Goal: Transaction & Acquisition: Book appointment/travel/reservation

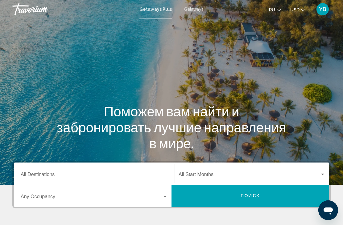
click at [54, 171] on div "Destination All Destinations" at bounding box center [94, 173] width 147 height 19
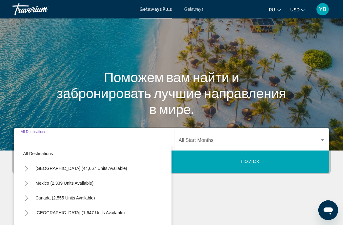
scroll to position [120, 0]
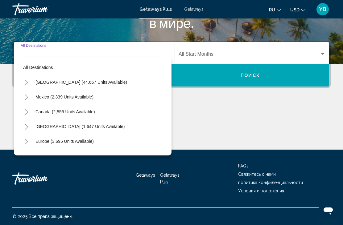
click at [59, 143] on span "Europe (3,695 units available)" at bounding box center [64, 141] width 58 height 5
type input "**********"
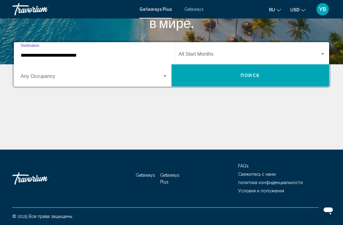
click at [286, 76] on button "Поиск" at bounding box center [249, 75] width 157 height 22
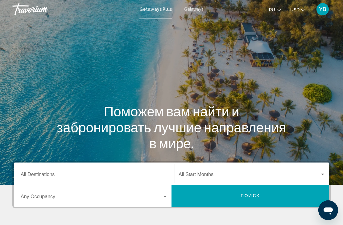
click at [43, 173] on input "Destination All Destinations" at bounding box center [94, 176] width 147 height 6
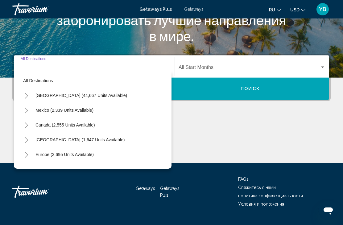
scroll to position [120, 0]
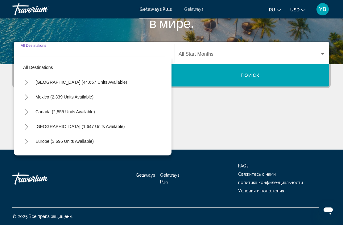
click at [55, 143] on span "Europe (3,695 units available)" at bounding box center [64, 141] width 58 height 5
type input "**********"
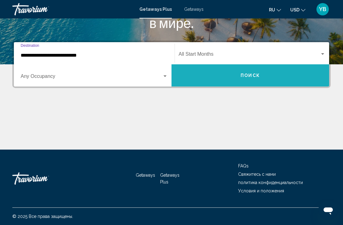
click at [240, 73] on span "Поиск" at bounding box center [249, 75] width 19 height 5
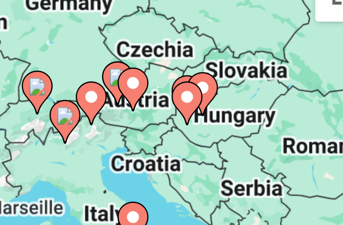
click at [291, 88] on image "Main content" at bounding box center [293, 90] width 4 height 4
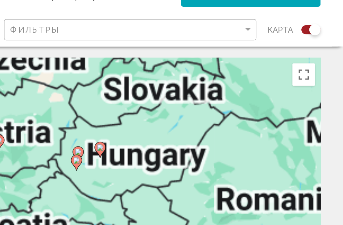
click at [208, 109] on image "Main content" at bounding box center [210, 111] width 4 height 4
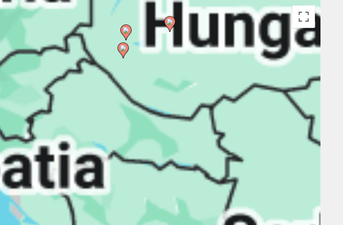
click at [245, 70] on gmp-advanced-marker "Main content" at bounding box center [248, 74] width 6 height 9
click at [246, 72] on image "Main content" at bounding box center [248, 74] width 4 height 4
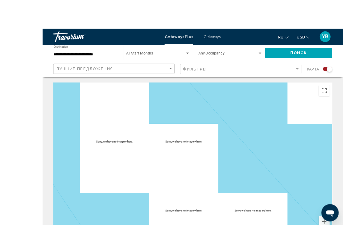
scroll to position [8, 0]
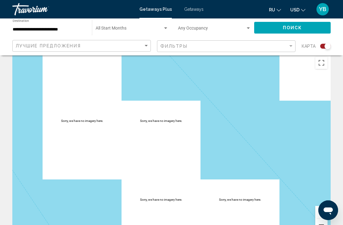
click at [328, 46] on div "Search widget" at bounding box center [327, 46] width 6 height 6
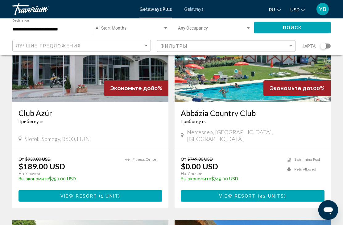
scroll to position [0, 0]
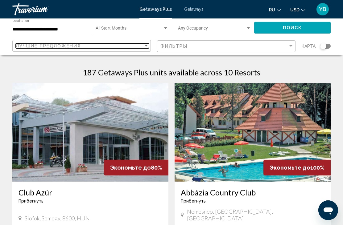
click at [148, 46] on div "Sort by" at bounding box center [146, 45] width 6 height 5
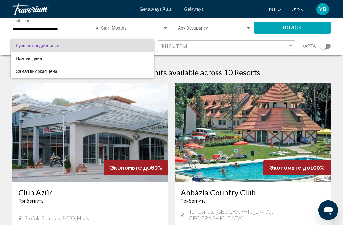
click at [225, 26] on div at bounding box center [171, 112] width 343 height 225
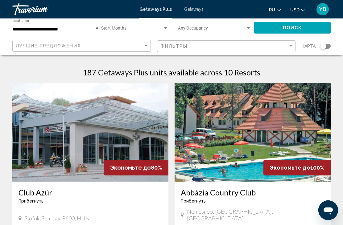
click at [62, 31] on input "**********" at bounding box center [49, 29] width 73 height 5
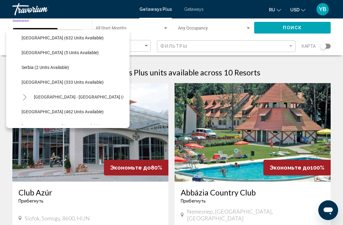
scroll to position [223, 0]
click at [65, 84] on span "Spain (333 units available)" at bounding box center [63, 82] width 82 height 5
type input "**********"
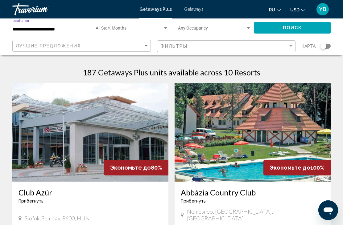
click at [298, 27] on span "Поиск" at bounding box center [292, 28] width 19 height 5
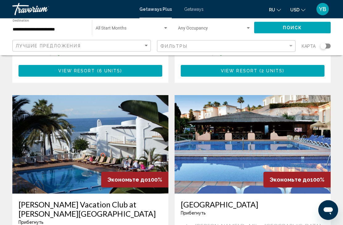
scroll to position [1095, 0]
click at [302, 200] on h3 "Ramada Hotel & Suites - Marina Park" at bounding box center [253, 204] width 144 height 9
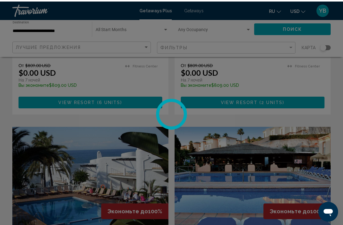
scroll to position [1046, 0]
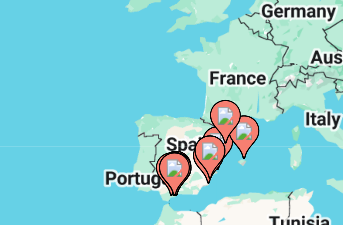
click at [236, 128] on image "Main content" at bounding box center [238, 130] width 4 height 4
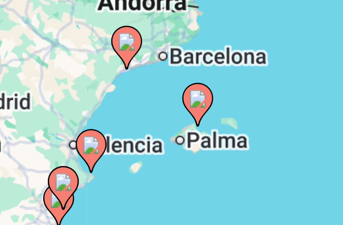
type input "**********"
click at [169, 146] on image "Main content" at bounding box center [171, 148] width 4 height 4
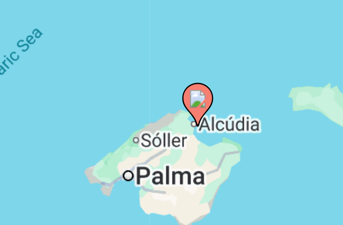
click at [169, 146] on image "Main content" at bounding box center [171, 148] width 4 height 4
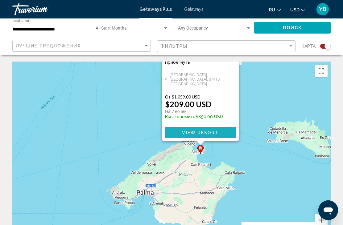
click at [203, 133] on span "View Resort" at bounding box center [200, 132] width 37 height 5
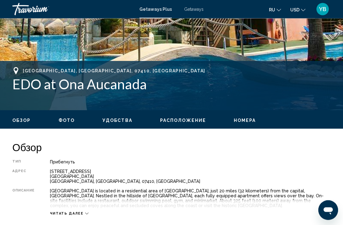
scroll to position [201, 0]
click at [281, 167] on div "Тип Прибегнуть Все включено Нет «все включено» Адрес Calle D'es Mirador 5 Puert…" at bounding box center [171, 188] width 318 height 56
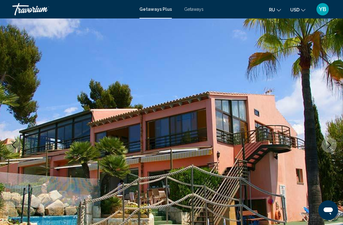
scroll to position [0, 0]
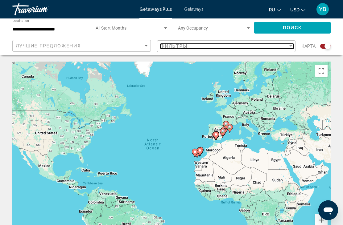
click at [289, 47] on div "Filter" at bounding box center [290, 46] width 3 height 2
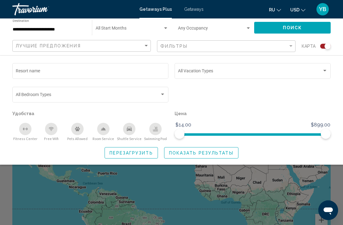
click at [333, 37] on app-map-search-filters "Лучшие предложения Фильтры карта Resort name Vacation Types All Vacation Types …" at bounding box center [171, 46] width 330 height 18
click at [324, 69] on div "Search widget" at bounding box center [325, 70] width 6 height 5
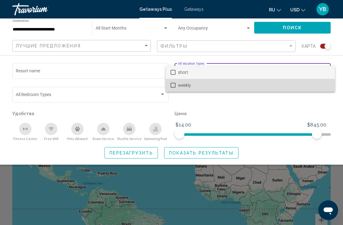
click at [181, 87] on span "weekly" at bounding box center [254, 85] width 152 height 13
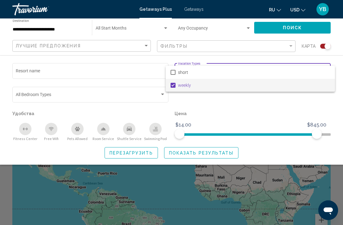
click at [263, 108] on div at bounding box center [171, 112] width 343 height 225
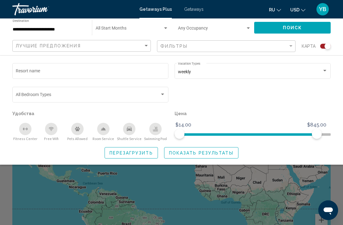
click at [200, 155] on span "Показать результаты" at bounding box center [201, 153] width 64 height 5
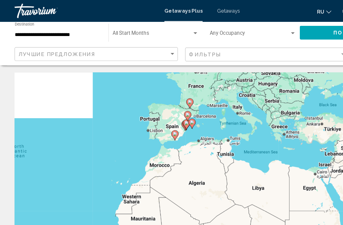
click at [159, 84] on icon "Main content" at bounding box center [161, 88] width 6 height 8
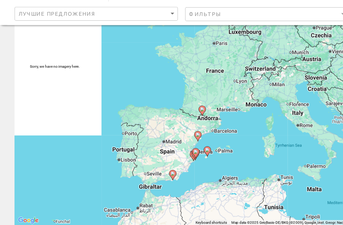
type input "**********"
click at [175, 128] on div "To navigate, press the arrow keys. To activate drag with keyboard, press Alt + …" at bounding box center [171, 132] width 318 height 185
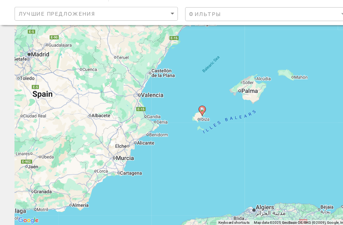
click at [170, 125] on image "Main content" at bounding box center [171, 127] width 4 height 4
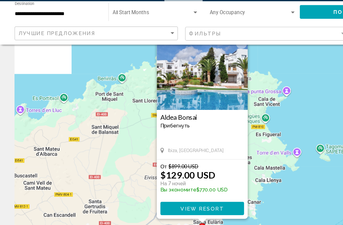
scroll to position [22, 0]
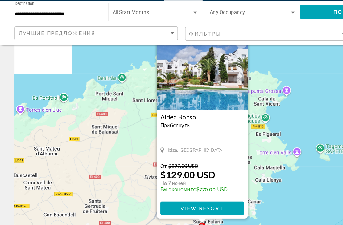
click at [172, 192] on span "View Resort" at bounding box center [171, 194] width 37 height 5
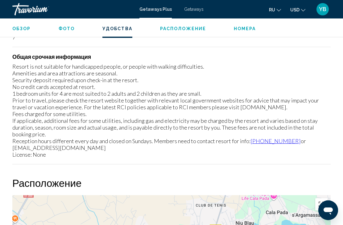
scroll to position [842, 0]
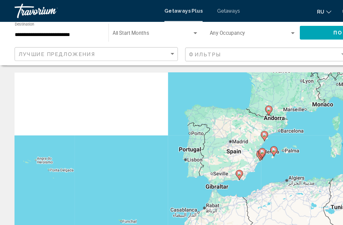
click at [224, 62] on div "To activate drag with keyboard, press Alt + Enter. Once in keyboard drag state,…" at bounding box center [171, 154] width 318 height 185
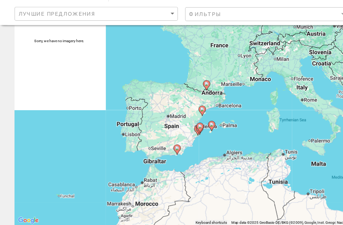
type input "**********"
click at [172, 125] on image "Main content" at bounding box center [171, 127] width 4 height 4
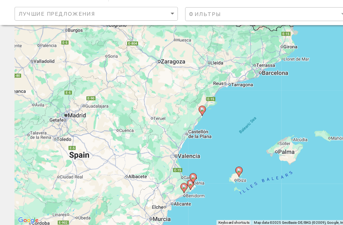
click at [172, 125] on image "Main content" at bounding box center [171, 127] width 4 height 4
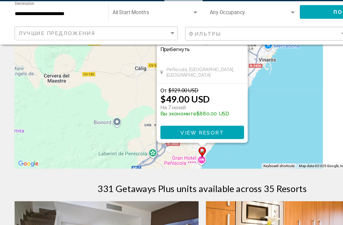
scroll to position [87, 0]
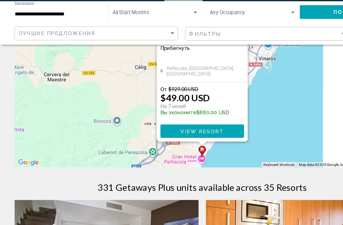
click at [234, 110] on div "To activate drag with keyboard, press Alt + Enter. Once in keyboard drag state,…" at bounding box center [171, 67] width 318 height 185
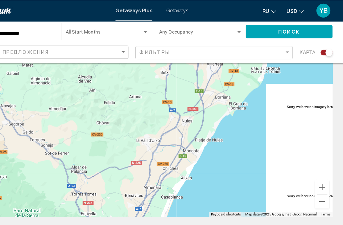
scroll to position [54, 0]
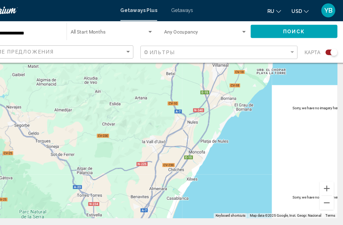
click at [217, 138] on div "Main content" at bounding box center [171, 100] width 318 height 185
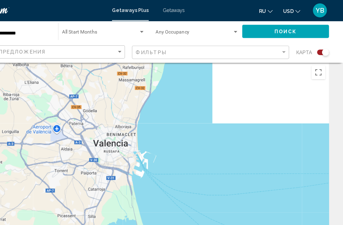
scroll to position [0, 0]
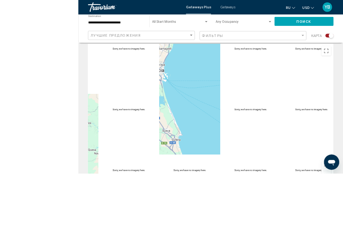
scroll to position [62, 0]
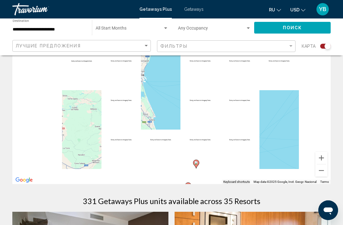
click at [282, 128] on div "To activate drag with keyboard, press Alt + Enter. Once in keyboard drag state,…" at bounding box center [171, 91] width 318 height 185
click at [172, 108] on div "To activate drag with keyboard, press Alt + Enter. Once in keyboard drag state,…" at bounding box center [171, 91] width 318 height 185
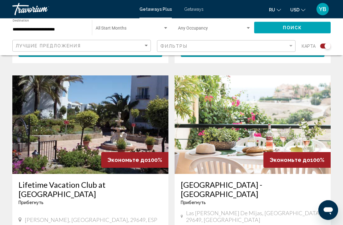
scroll to position [644, 0]
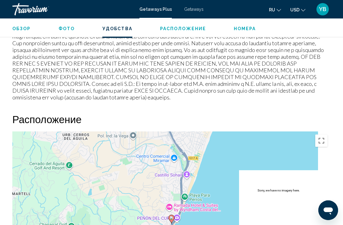
scroll to position [923, 0]
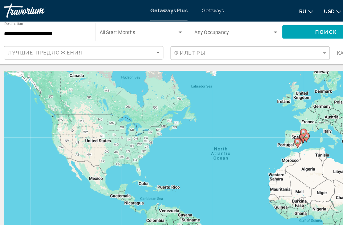
click at [221, 8] on div "ru English Español Français Italiano Português русский USD USD ($) MXN (Mex$) C…" at bounding box center [270, 9] width 121 height 13
click at [265, 38] on app-map-search-filters "Лучшие предложения Фильтры карта" at bounding box center [171, 46] width 330 height 18
click at [47, 27] on input "**********" at bounding box center [49, 29] width 73 height 5
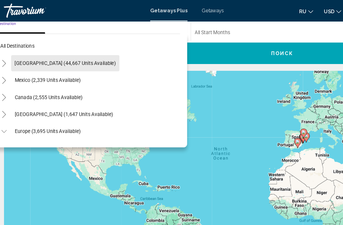
click at [71, 55] on span "[GEOGRAPHIC_DATA] (44,667 units available)" at bounding box center [66, 54] width 88 height 5
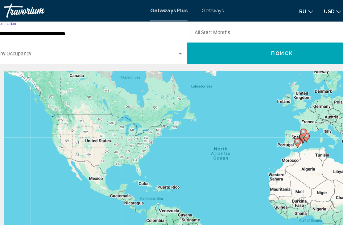
click at [57, 32] on input "**********" at bounding box center [87, 29] width 162 height 5
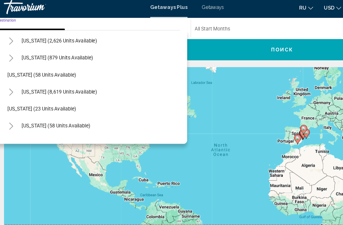
scroll to position [61, 0]
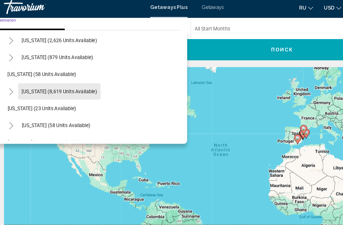
click at [69, 80] on span "Florida (8,619 units available)" at bounding box center [60, 82] width 65 height 5
type input "**********"
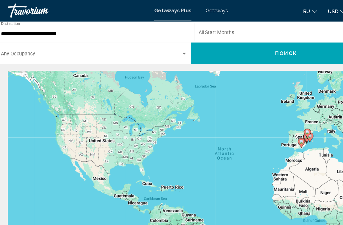
click at [202, 28] on span "Search widget" at bounding box center [256, 29] width 156 height 5
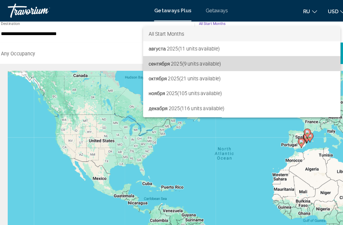
click at [182, 55] on span "сентября 2025 (9 units available)" at bounding box center [215, 55] width 161 height 13
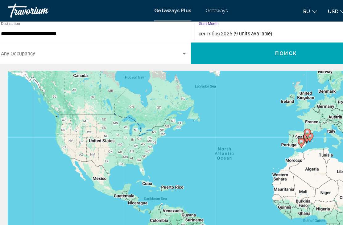
click at [244, 49] on span "Поиск" at bounding box center [253, 46] width 19 height 5
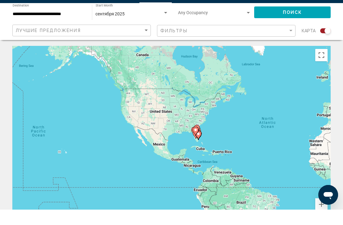
scroll to position [17, 0]
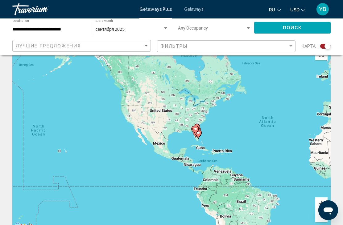
click at [328, 44] on div "Search widget" at bounding box center [327, 46] width 6 height 6
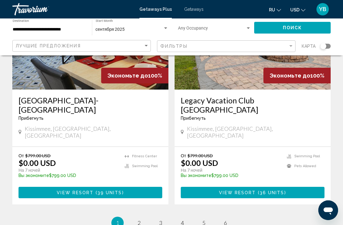
scroll to position [1203, 0]
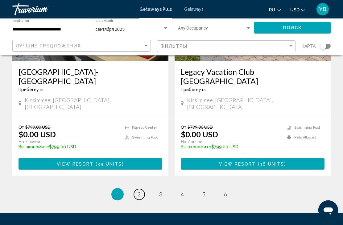
click at [140, 191] on span "2" at bounding box center [138, 194] width 3 height 7
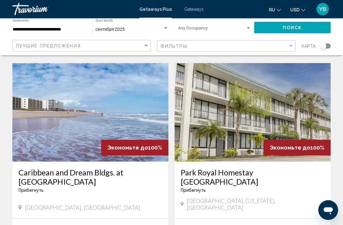
scroll to position [680, 0]
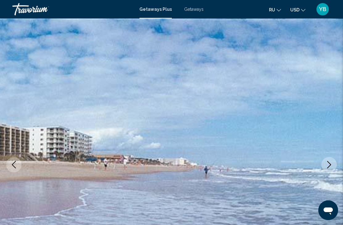
click at [195, 159] on img "Main content" at bounding box center [171, 164] width 343 height 293
